Goal: Task Accomplishment & Management: Manage account settings

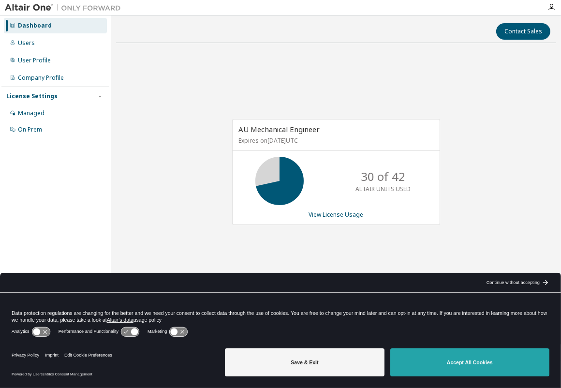
click at [435, 363] on button "Accept All Cookies" at bounding box center [469, 362] width 159 height 28
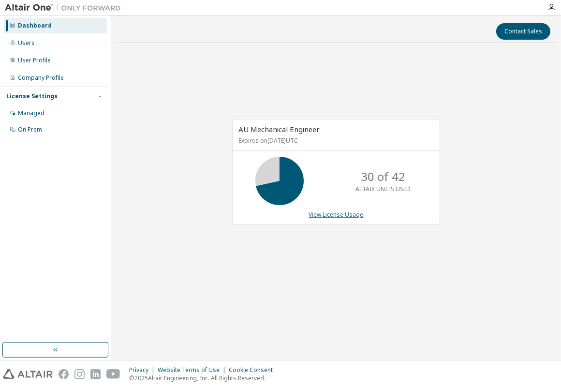
click at [335, 215] on link "View License Usage" at bounding box center [336, 214] width 55 height 8
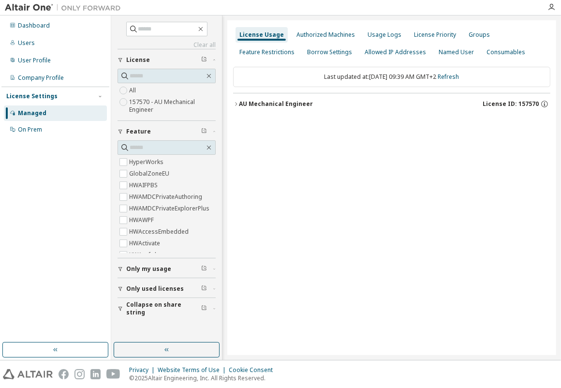
click at [233, 102] on icon "button" at bounding box center [236, 104] width 6 height 6
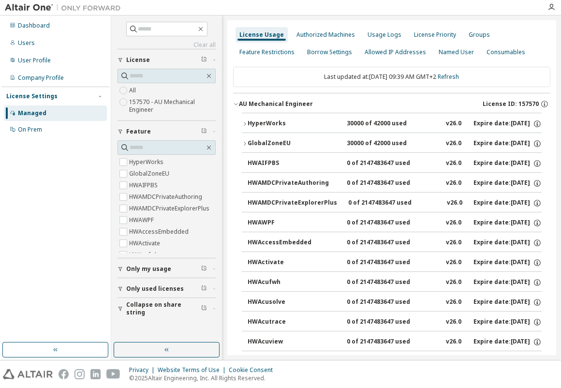
click at [246, 121] on icon "button" at bounding box center [245, 124] width 6 height 6
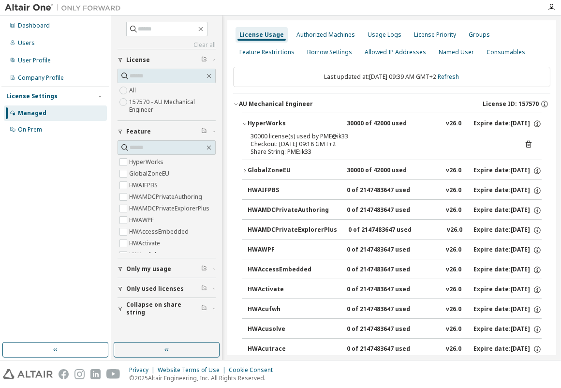
click at [320, 143] on div "Checkout: 2025-09-30 09:18 GMT+2" at bounding box center [379, 144] width 259 height 8
click at [527, 144] on icon at bounding box center [528, 145] width 2 height 2
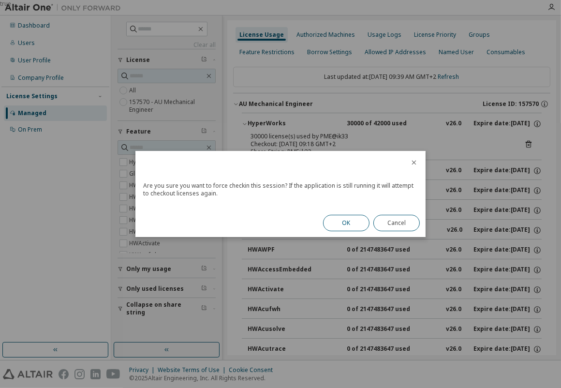
click at [344, 220] on button "OK" at bounding box center [346, 223] width 46 height 16
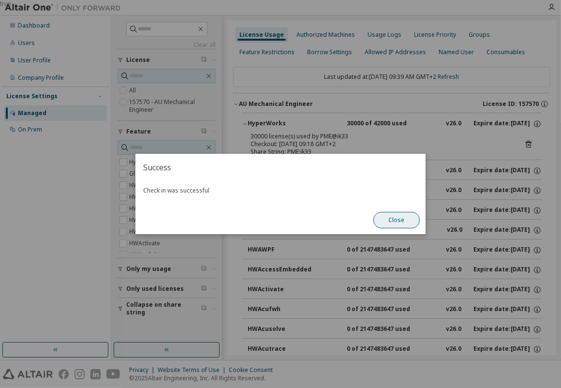
click at [395, 214] on button "Close" at bounding box center [396, 220] width 46 height 16
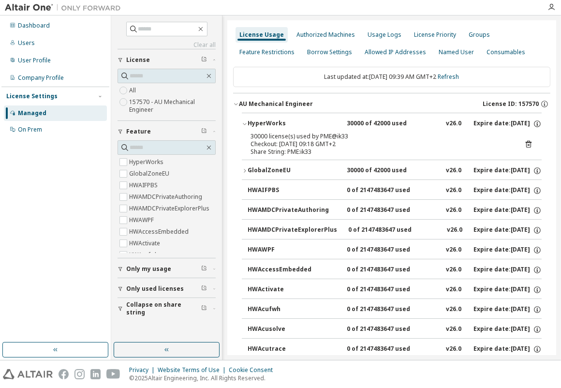
click at [242, 168] on icon "button" at bounding box center [245, 171] width 6 height 6
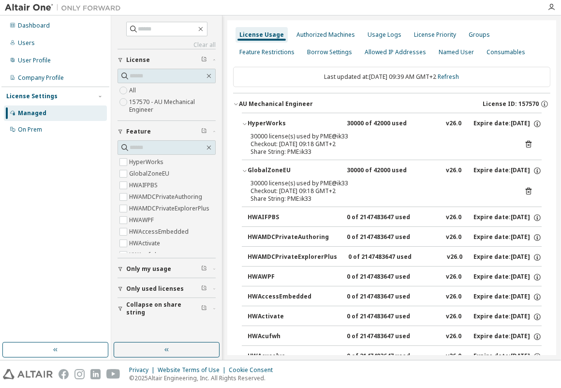
click at [525, 192] on icon at bounding box center [528, 191] width 9 height 9
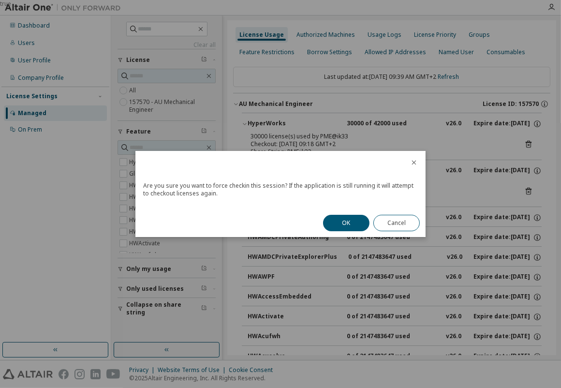
click at [347, 224] on button "OK" at bounding box center [346, 223] width 46 height 16
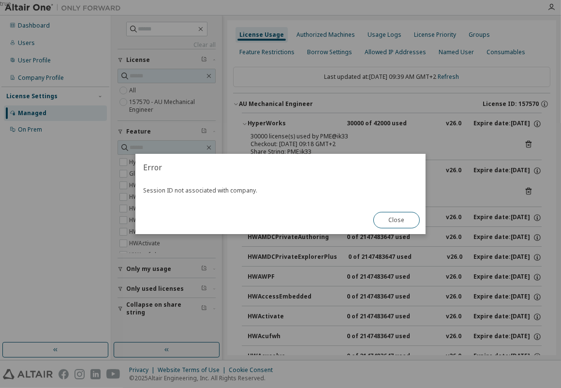
click at [376, 222] on button "Close" at bounding box center [396, 220] width 46 height 16
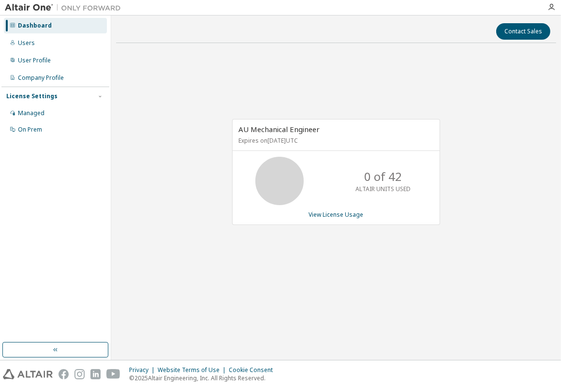
drag, startPoint x: 334, startPoint y: 212, endPoint x: 376, endPoint y: 255, distance: 60.2
click at [390, 260] on div "AU Mechanical Engineer Expires on September 1, 2026 UTC 0 of 42 ALTAIR UNITS US…" at bounding box center [336, 177] width 440 height 252
drag, startPoint x: 339, startPoint y: 211, endPoint x: 412, endPoint y: 245, distance: 80.9
click at [425, 244] on div "AU Mechanical Engineer Expires on September 1, 2026 UTC 0 of 42 ALTAIR UNITS US…" at bounding box center [336, 177] width 440 height 252
drag, startPoint x: 343, startPoint y: 217, endPoint x: 558, endPoint y: 262, distance: 219.8
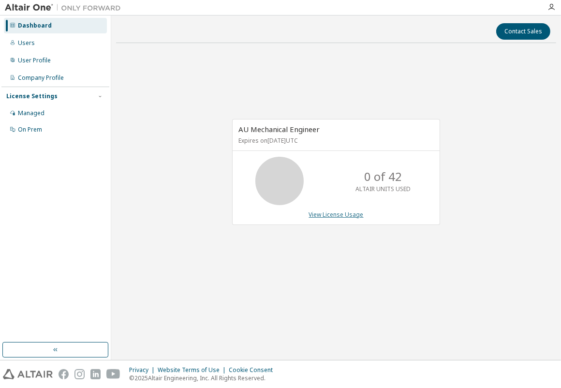
click at [343, 216] on link "View License Usage" at bounding box center [336, 214] width 55 height 8
drag, startPoint x: 346, startPoint y: 215, endPoint x: 385, endPoint y: 284, distance: 79.4
click at [385, 284] on div "AU Mechanical Engineer Expires on September 1, 2026 UTC 0 of 42 ALTAIR UNITS US…" at bounding box center [336, 177] width 440 height 252
